Goal: Task Accomplishment & Management: Manage account settings

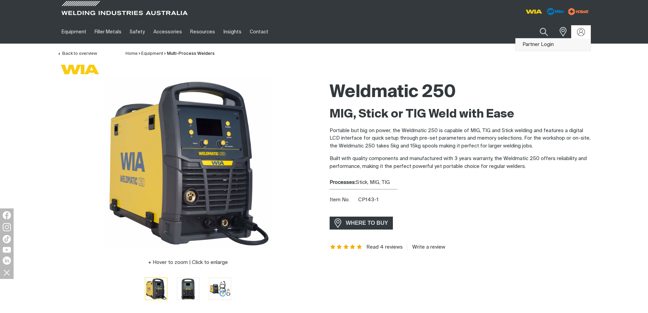
click at [539, 47] on link "Partner Login" at bounding box center [553, 44] width 75 height 13
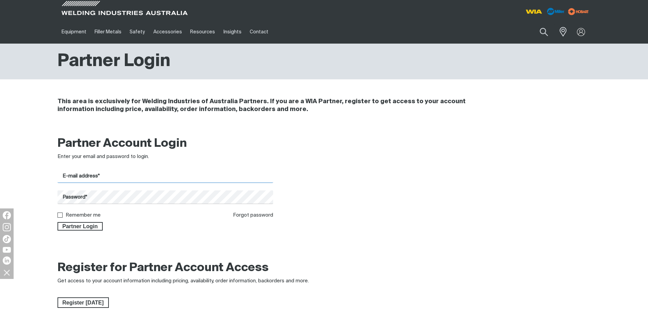
type input "[PERSON_NAME][EMAIL_ADDRESS][PERSON_NAME][DOMAIN_NAME]"
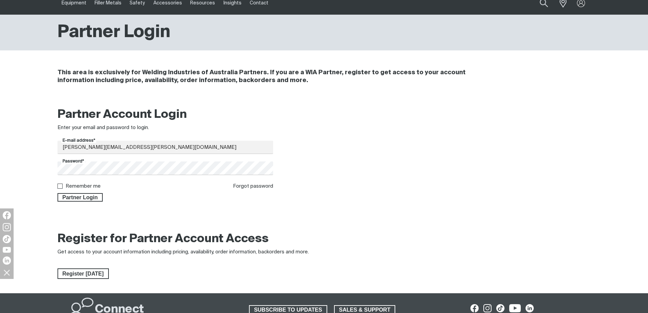
scroll to position [102, 0]
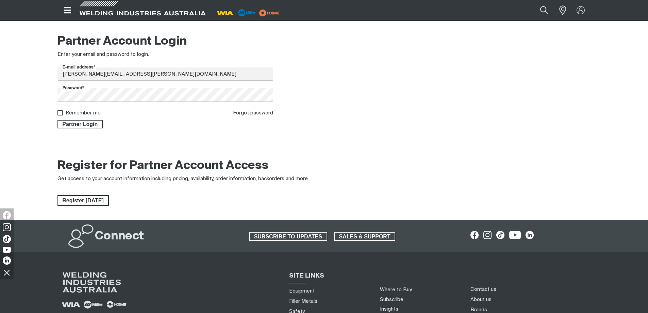
click at [93, 130] on div "Partner Account Login Enter your email and password to login. E-mail address* […" at bounding box center [324, 83] width 544 height 107
click at [93, 127] on span "Partner Login" at bounding box center [80, 124] width 44 height 9
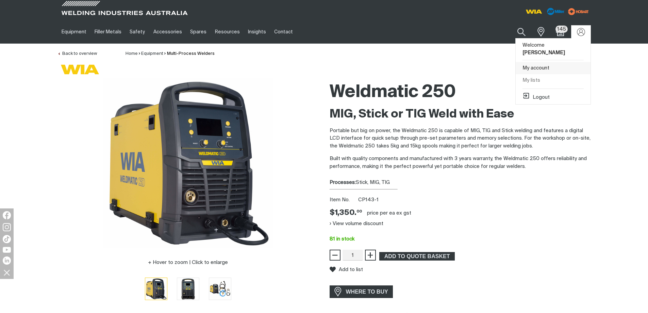
click at [540, 67] on link "My account" at bounding box center [553, 68] width 75 height 13
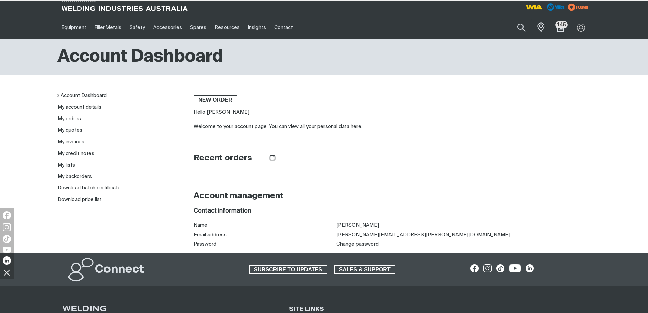
scroll to position [34, 0]
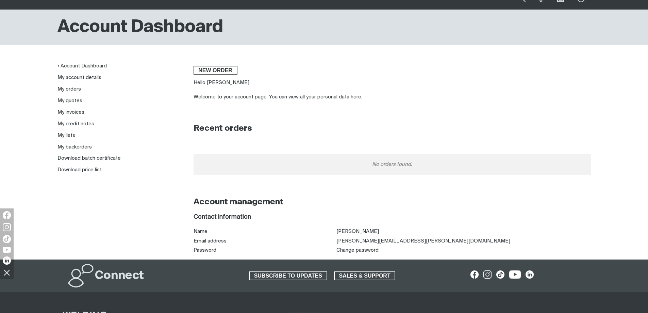
click at [77, 88] on link "My orders" at bounding box center [68, 88] width 23 height 5
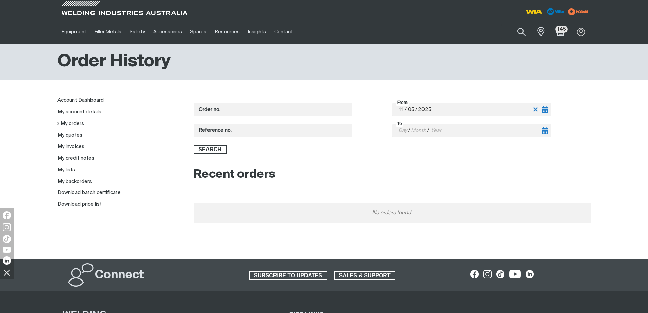
click at [339, 214] on div "No orders found." at bounding box center [391, 212] width 397 height 20
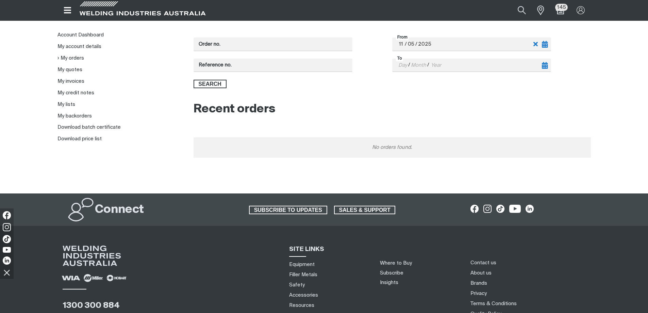
scroll to position [68, 0]
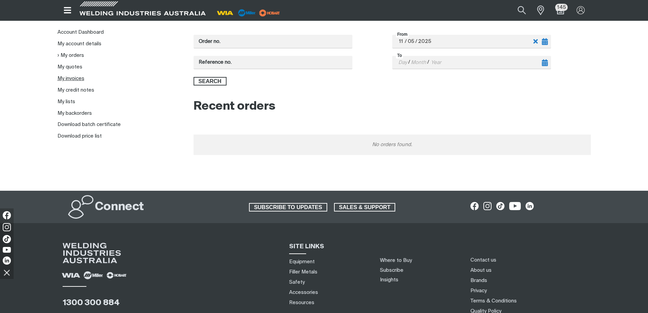
click at [76, 78] on link "My invoices" at bounding box center [70, 78] width 27 height 5
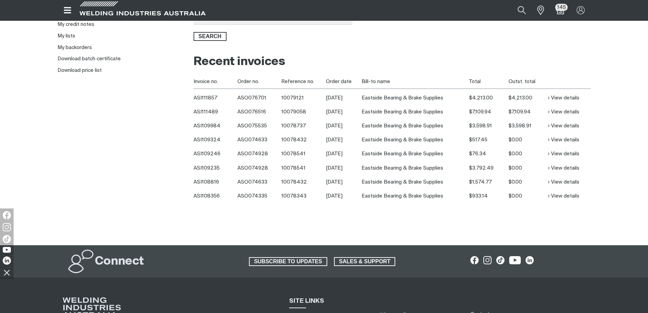
scroll to position [136, 0]
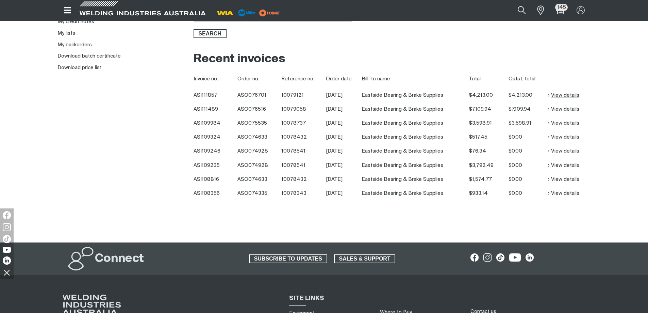
click at [568, 93] on link "View details" at bounding box center [563, 95] width 31 height 8
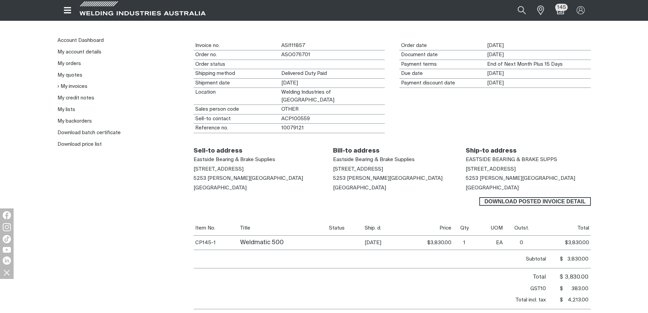
scroll to position [102, 0]
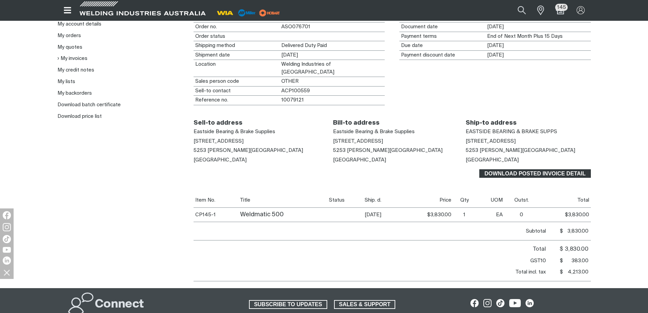
click at [513, 169] on span "Download Posted invoice detail" at bounding box center [535, 173] width 110 height 9
